Goal: Transaction & Acquisition: Download file/media

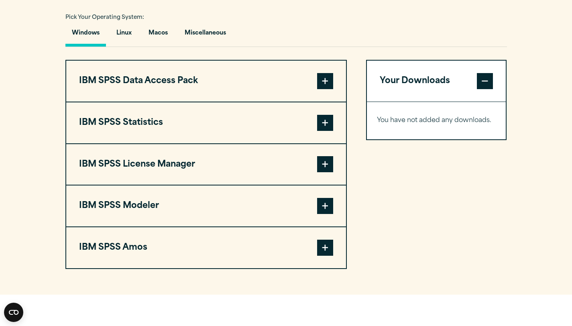
scroll to position [589, 0]
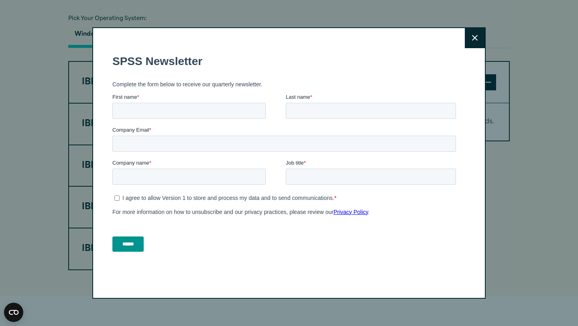
drag, startPoint x: 576, startPoint y: 110, endPoint x: 578, endPoint y: 163, distance: 53.0
click at [572, 163] on html "Consent Details [#IABV2SETTINGS#] About This website uses cookies We use cookie…" at bounding box center [289, 175] width 578 height 1529
click at [472, 36] on icon at bounding box center [475, 38] width 6 height 6
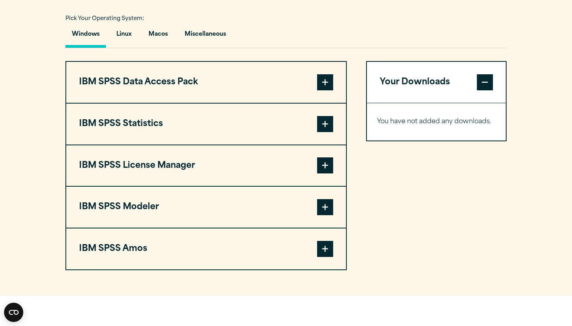
click at [321, 125] on span at bounding box center [325, 124] width 16 height 16
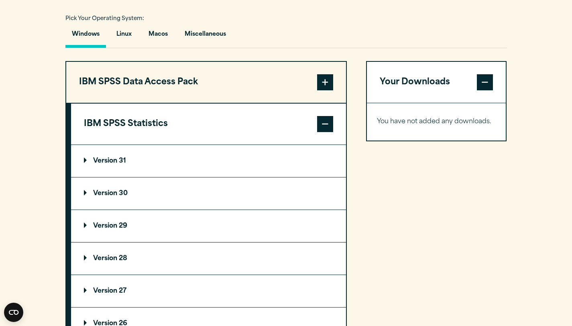
click at [112, 164] on p "Version 31" at bounding box center [105, 161] width 42 height 6
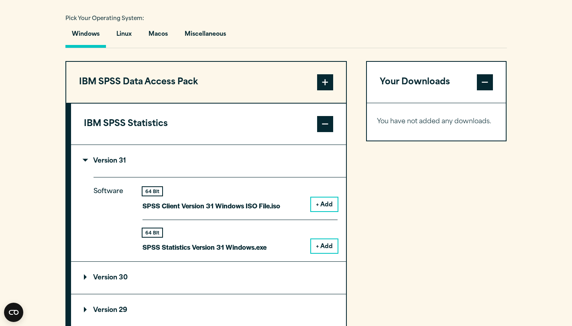
click at [330, 208] on button "+ Add" at bounding box center [324, 204] width 26 height 14
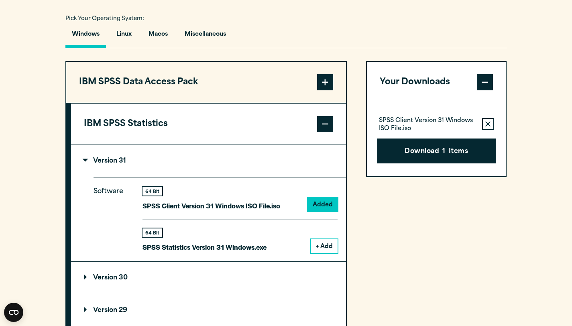
click at [329, 243] on button "+ Add" at bounding box center [324, 246] width 26 height 14
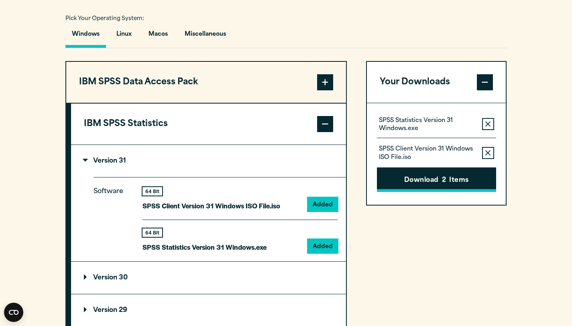
click at [420, 192] on button "Download 2 Items" at bounding box center [436, 179] width 119 height 25
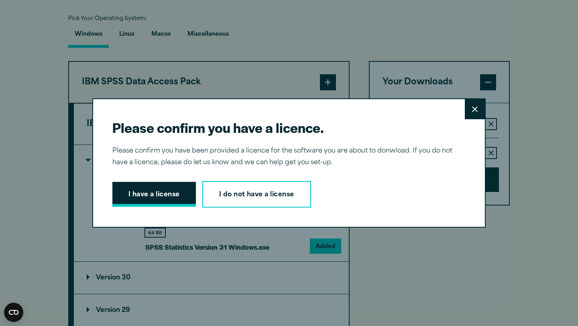
click at [164, 202] on button "I have a license" at bounding box center [153, 194] width 83 height 25
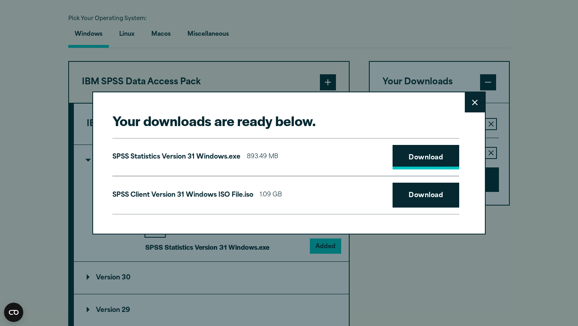
click at [414, 160] on link "Download" at bounding box center [426, 157] width 67 height 25
click at [419, 199] on link "Download" at bounding box center [426, 195] width 67 height 25
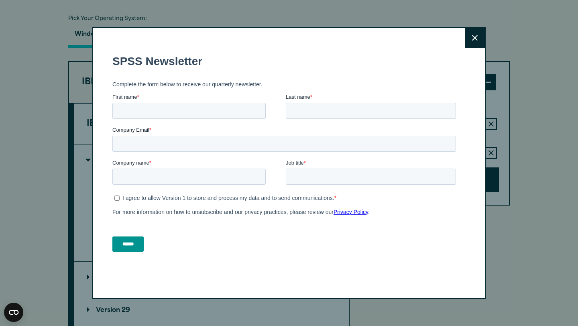
click at [473, 42] on button "Close" at bounding box center [475, 38] width 20 height 20
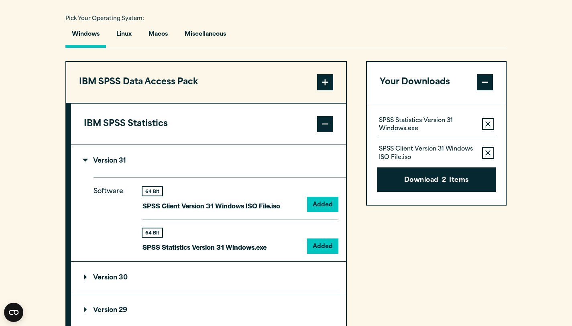
click at [529, 159] on section "Select your software downloads Use the table below to find and navigate to your…" at bounding box center [286, 244] width 572 height 664
